Goal: Information Seeking & Learning: Learn about a topic

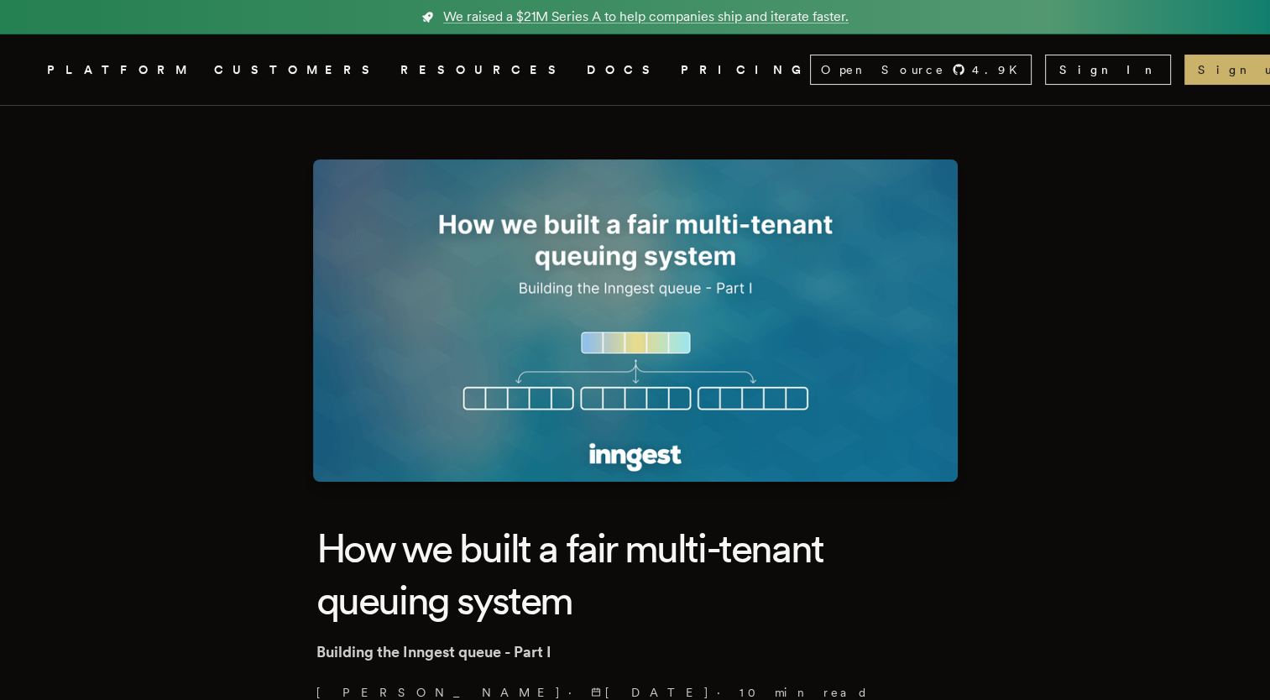
click at [824, 69] on nav "Inngest .cls-1 { fill: #FAFAF9; } PLATFORM CUSTOMERS RESOURCES DOCS PRICING Ope…" at bounding box center [635, 69] width 1270 height 71
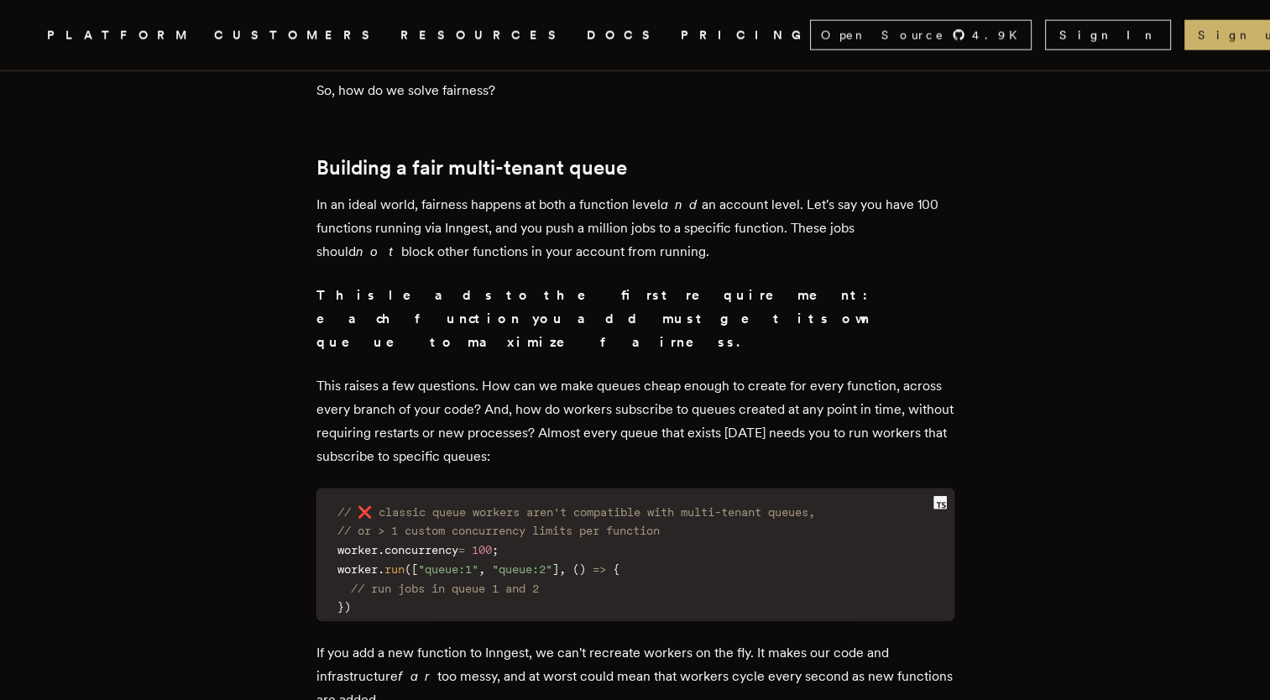
scroll to position [3914, 0]
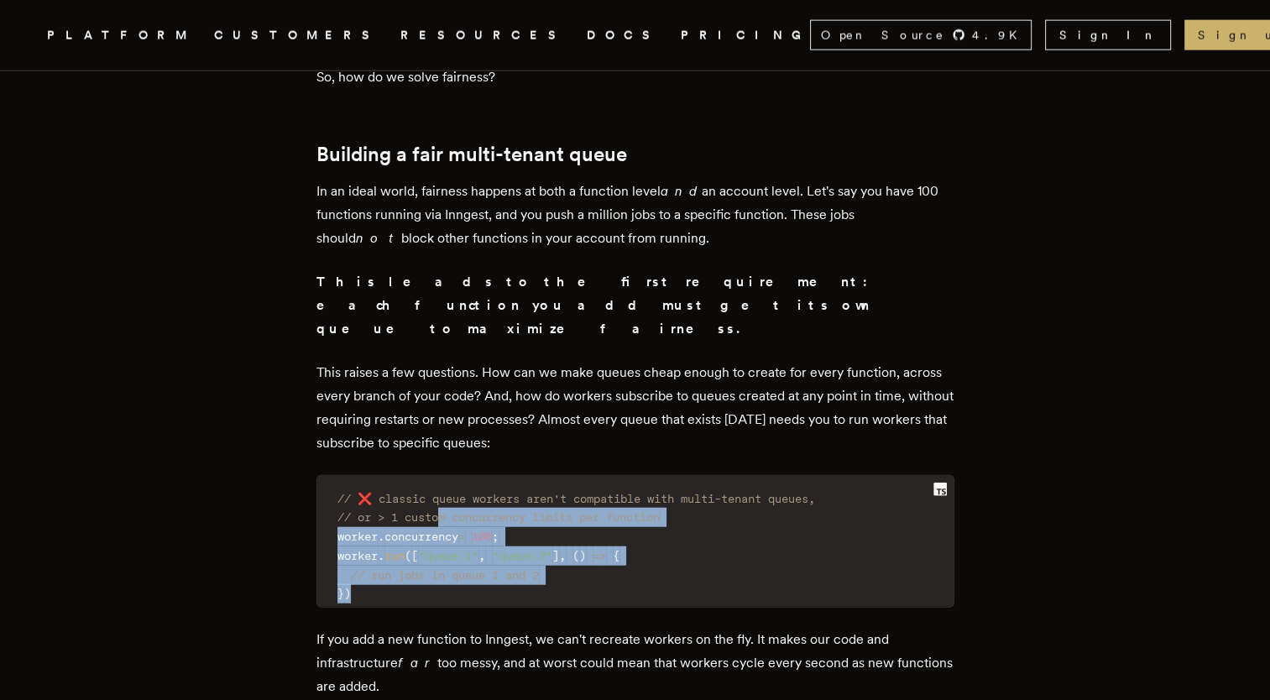
drag, startPoint x: 359, startPoint y: 510, endPoint x: 448, endPoint y: 434, distance: 117.3
click at [448, 486] on code "// ❌ classic queue workers aren't compatible with multi-tenant queues, // or > …" at bounding box center [635, 547] width 636 height 122
click at [448, 510] on span "// or > 1 custom concurrency limits per function" at bounding box center [499, 516] width 322 height 13
click at [630, 512] on code "// ❌ classic queue workers aren't compatible with multi-tenant queues, // or > …" at bounding box center [635, 547] width 636 height 122
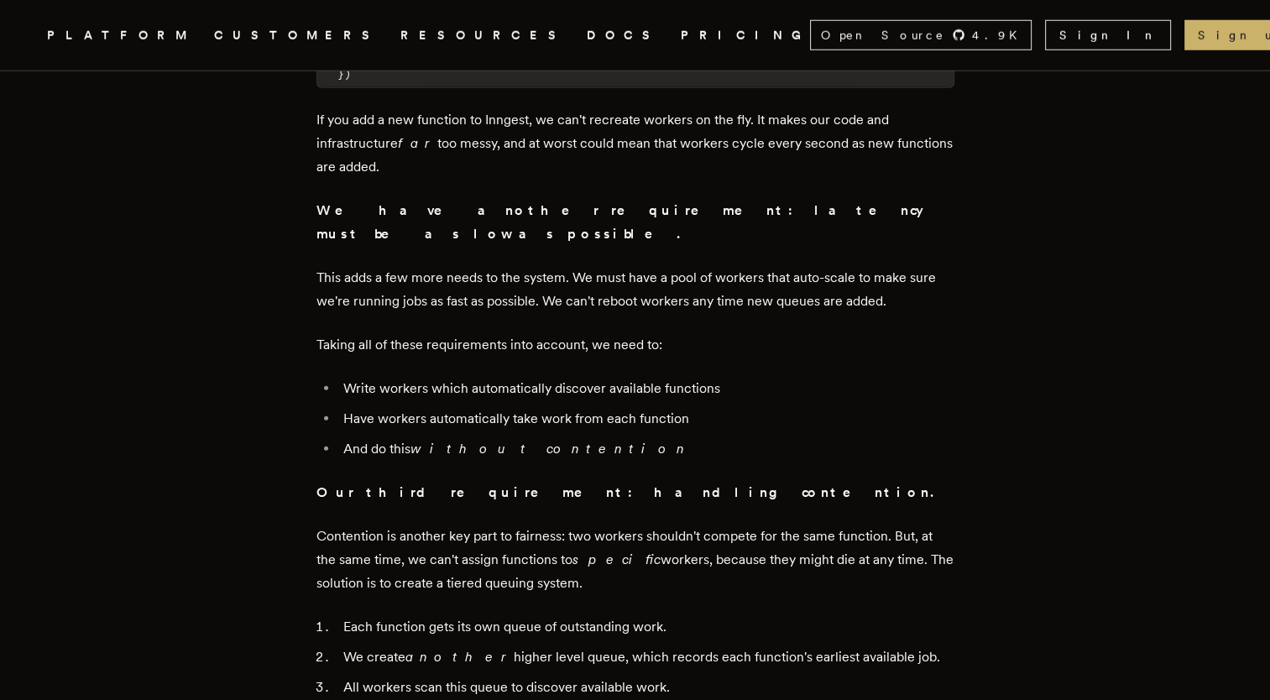
scroll to position [4435, 0]
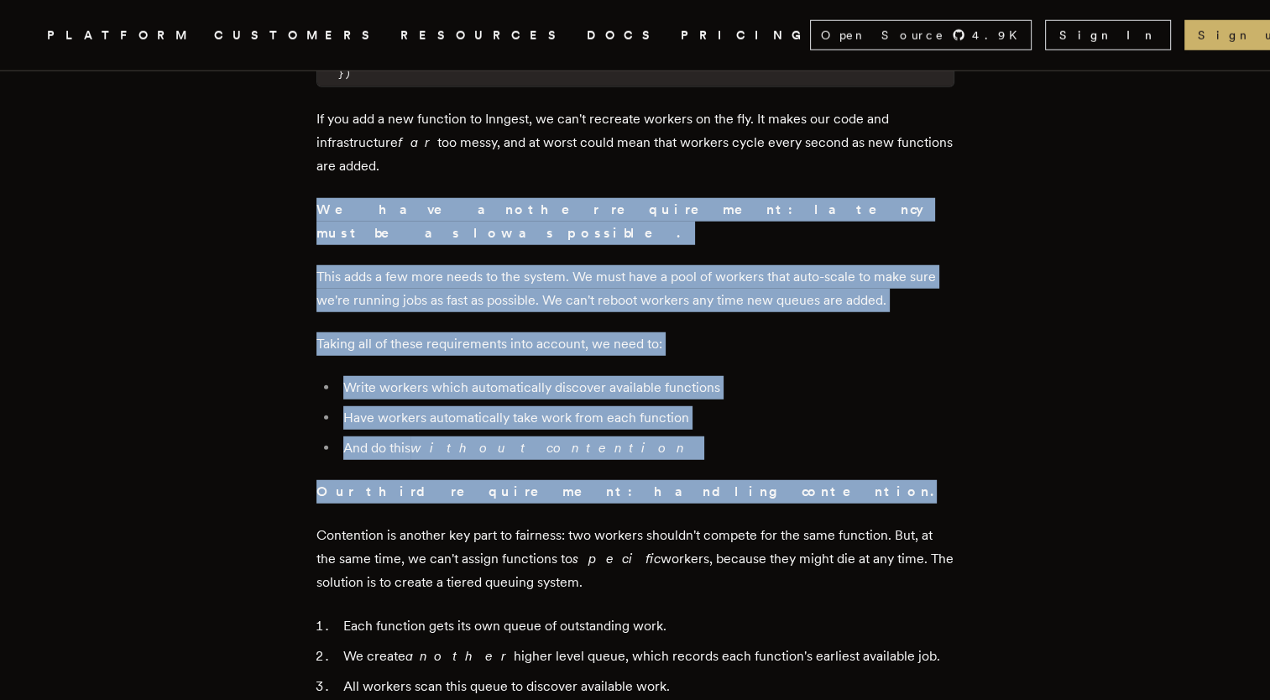
drag, startPoint x: 604, startPoint y: 385, endPoint x: 313, endPoint y: 119, distance: 393.4
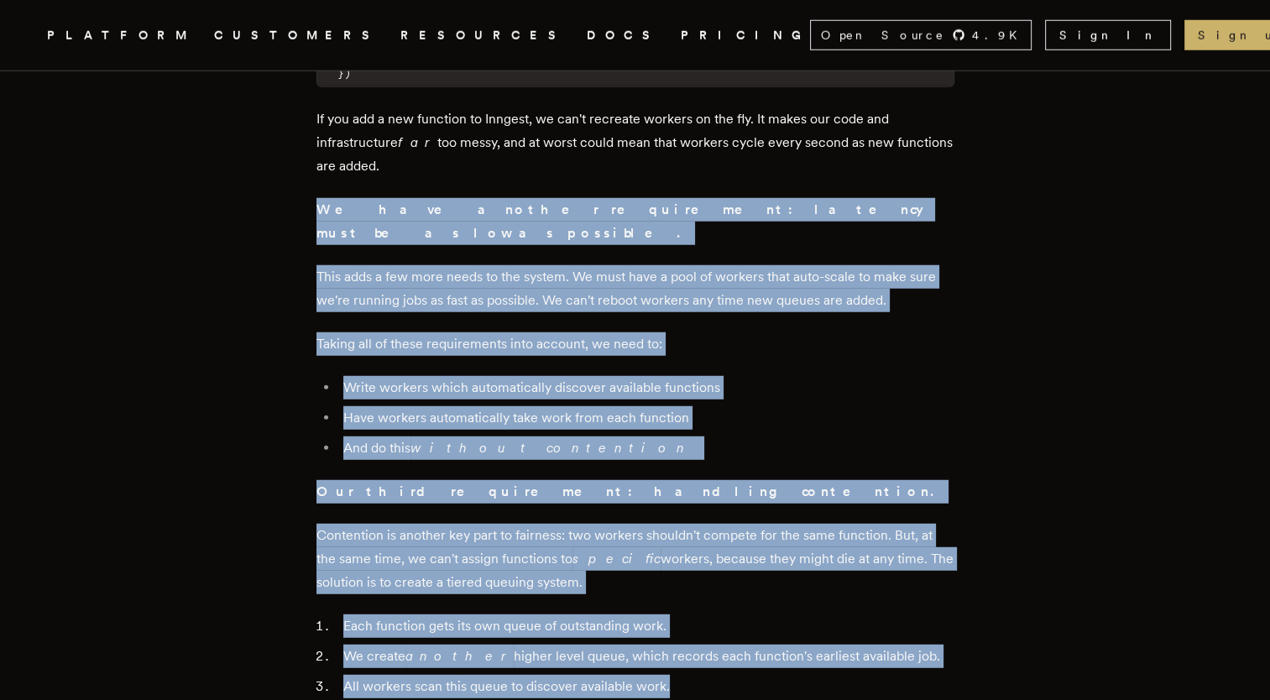
drag, startPoint x: 314, startPoint y: 123, endPoint x: 699, endPoint y: 579, distance: 597.6
click at [699, 675] on li "All workers scan this queue to discover available work." at bounding box center [646, 687] width 616 height 24
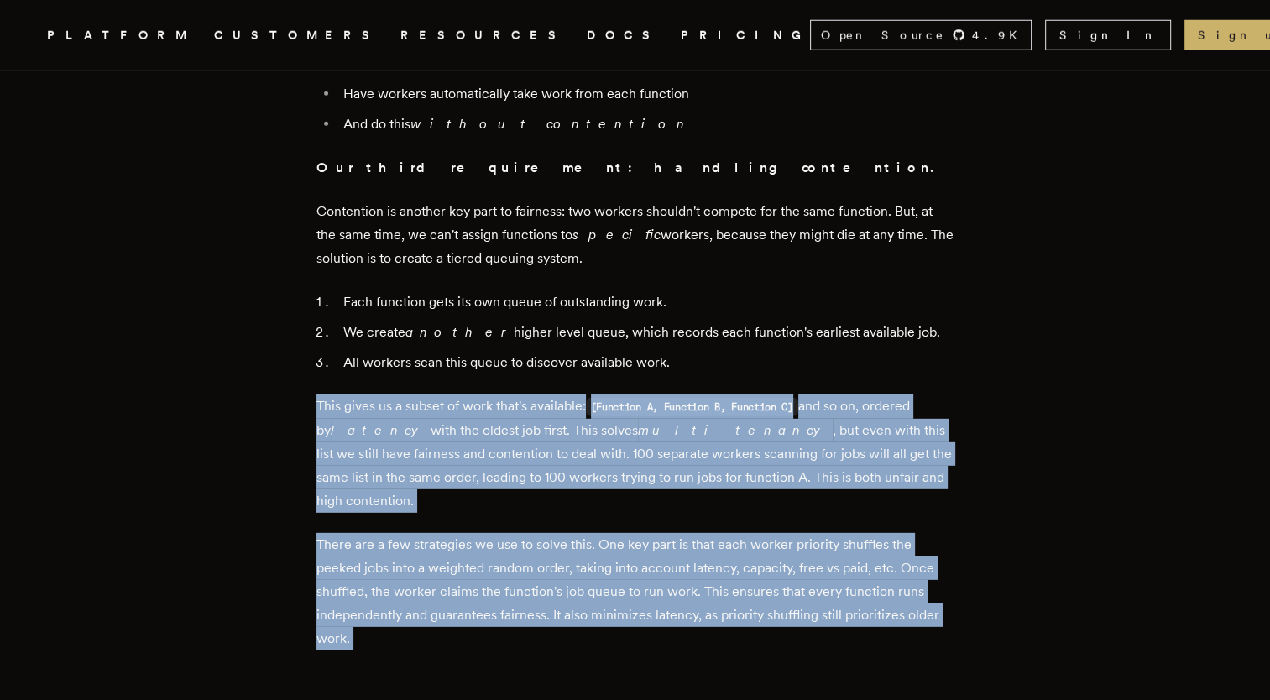
scroll to position [4887, 0]
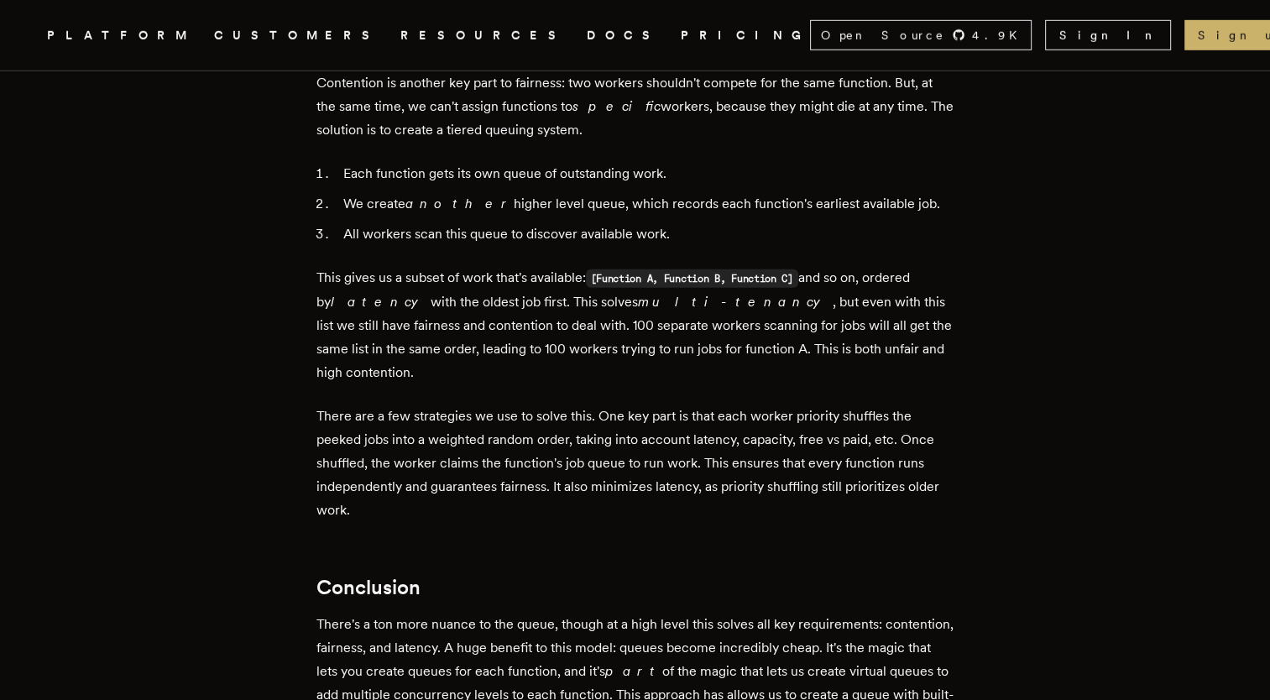
drag, startPoint x: 699, startPoint y: 579, endPoint x: 322, endPoint y: 173, distance: 554.3
click at [322, 266] on p "This gives us a subset of work that's available: [Function A, Function B, Funct…" at bounding box center [636, 325] width 638 height 118
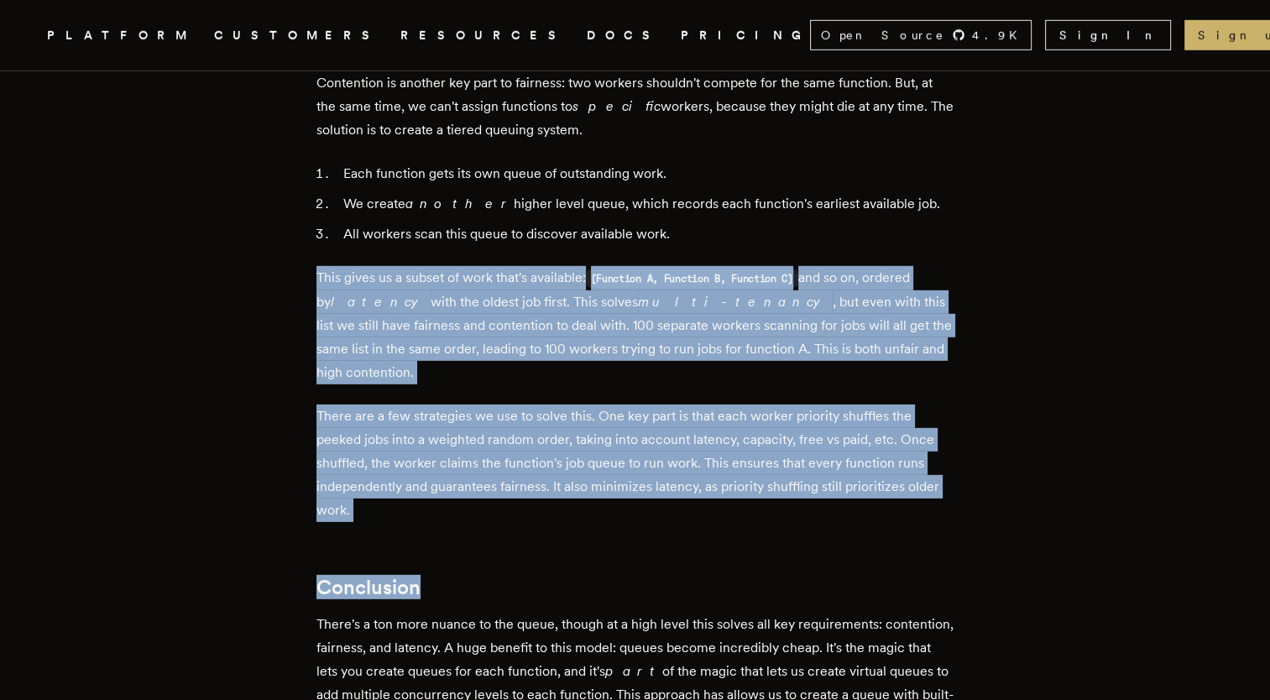
drag, startPoint x: 322, startPoint y: 173, endPoint x: 374, endPoint y: 430, distance: 262.0
drag, startPoint x: 364, startPoint y: 385, endPoint x: 324, endPoint y: 165, distance: 224.5
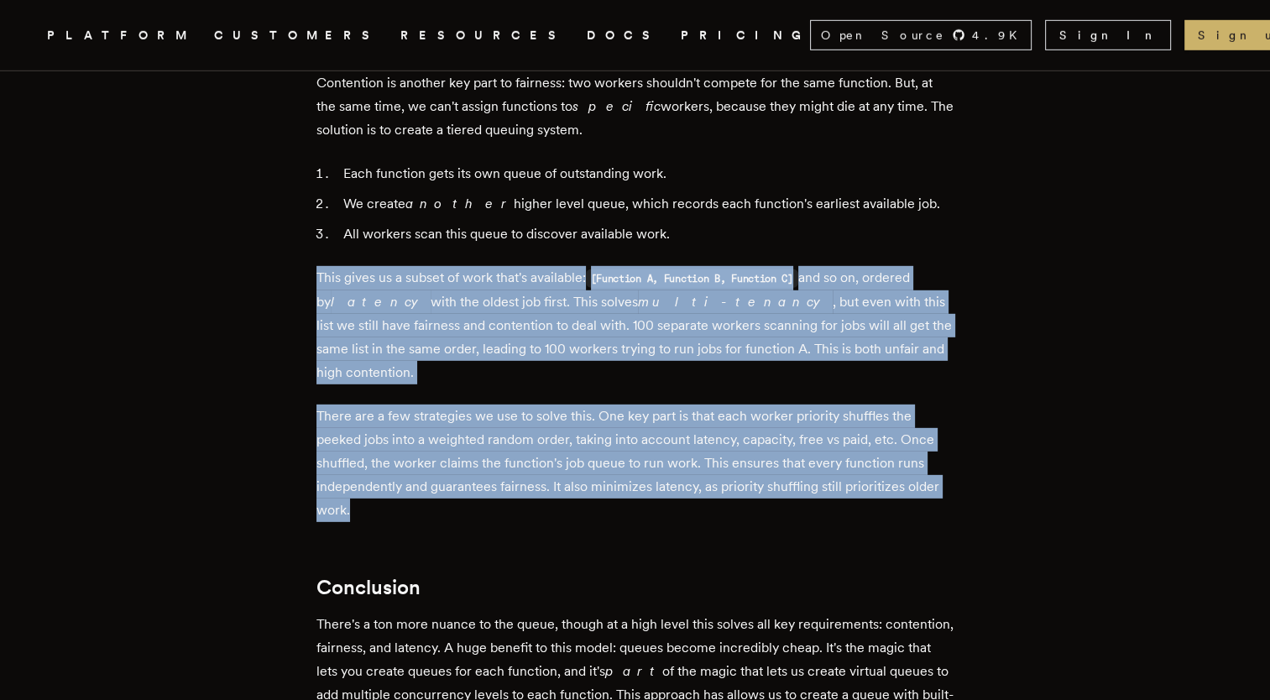
click at [324, 266] on p "This gives us a subset of work that's available: [Function A, Function B, Funct…" at bounding box center [636, 325] width 638 height 118
drag, startPoint x: 324, startPoint y: 165, endPoint x: 396, endPoint y: 451, distance: 295.3
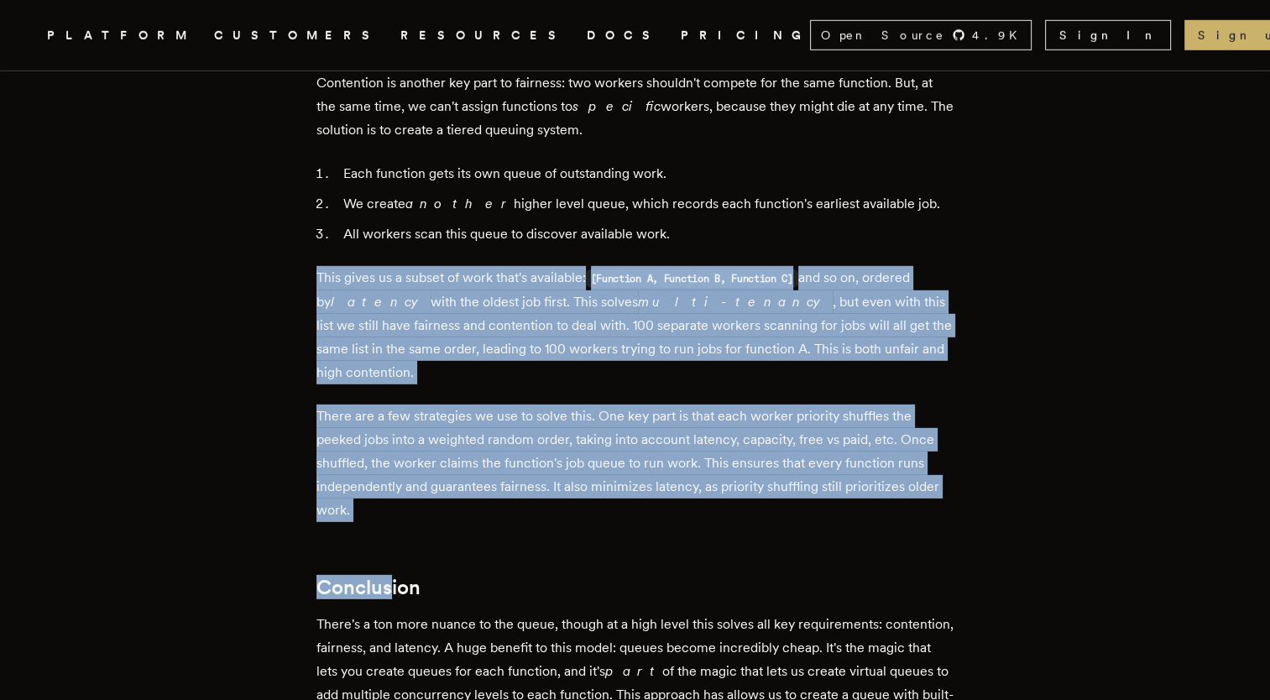
click at [396, 576] on h2 "Conclusion" at bounding box center [636, 588] width 638 height 24
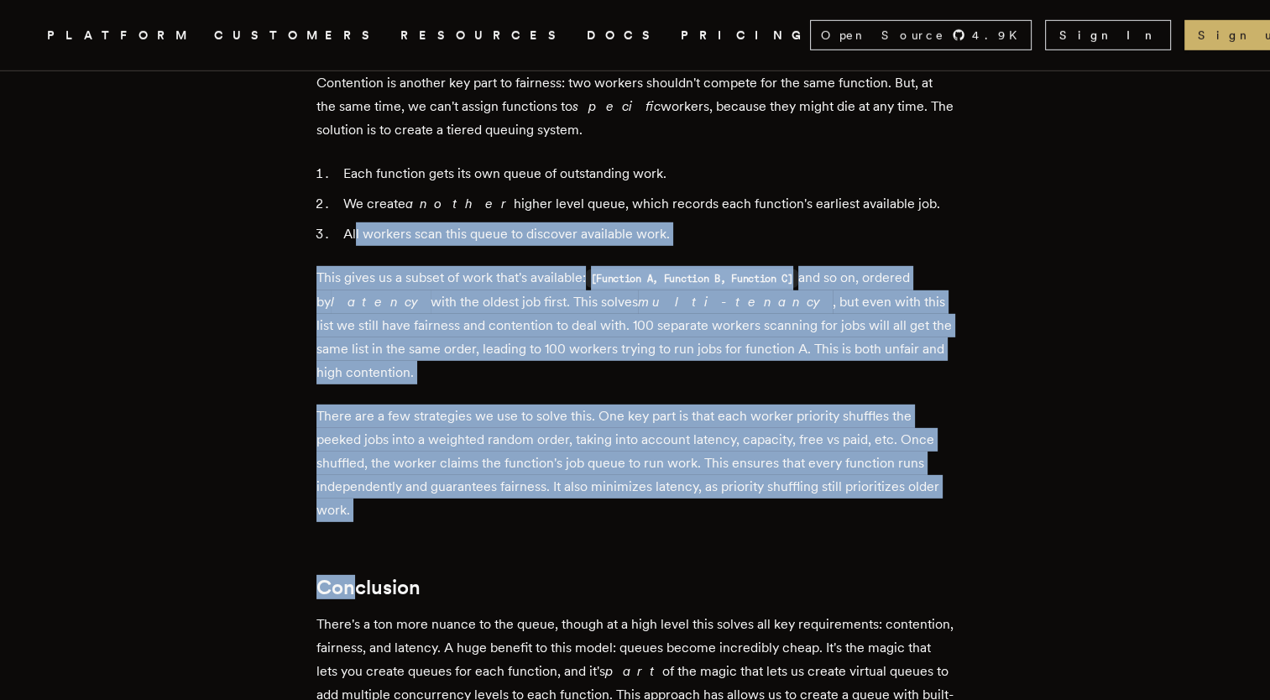
drag, startPoint x: 358, startPoint y: 398, endPoint x: 358, endPoint y: 142, distance: 256.1
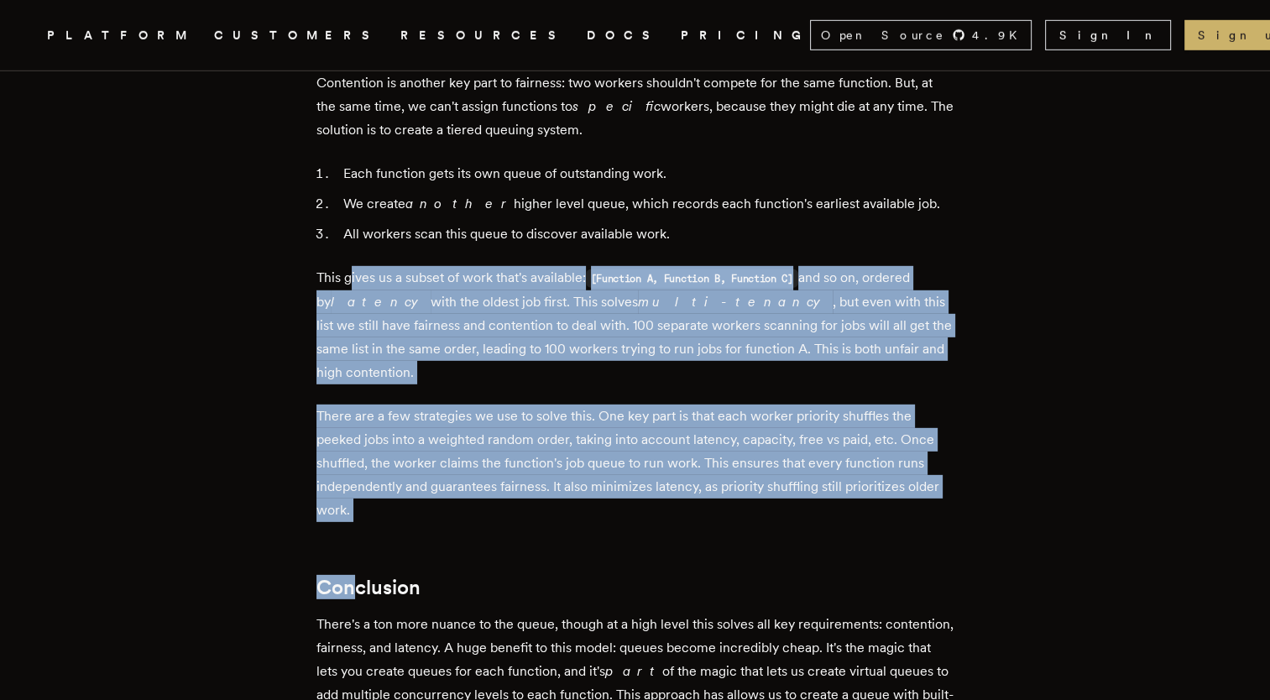
click at [526, 405] on p "There are a few strategies we use to solve this. One key part is that each work…" at bounding box center [636, 464] width 638 height 118
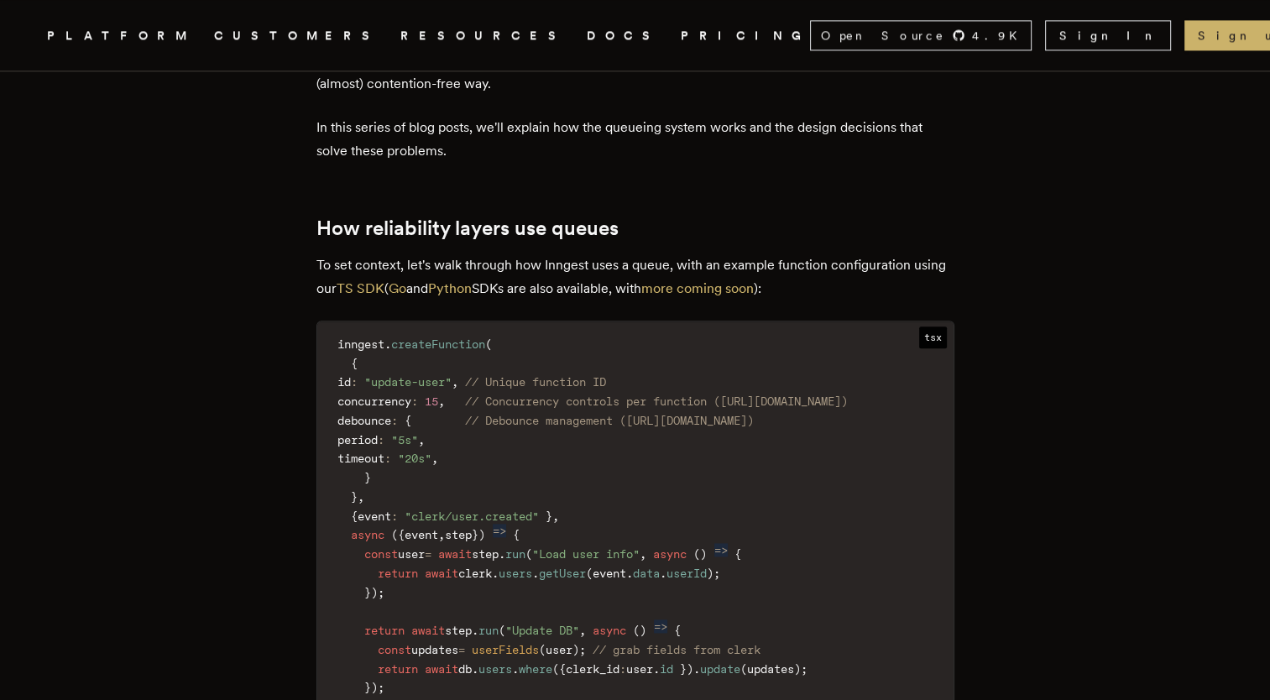
scroll to position [0, 0]
